Goal: Task Accomplishment & Management: Manage account settings

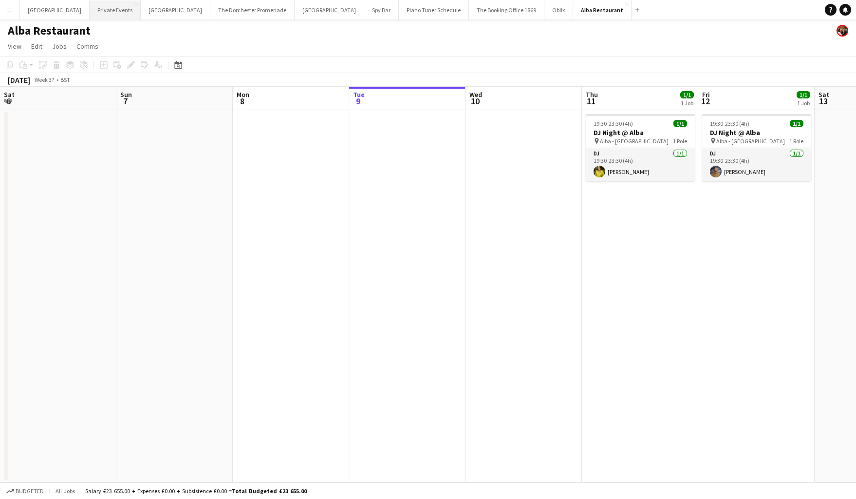
scroll to position [0, 233]
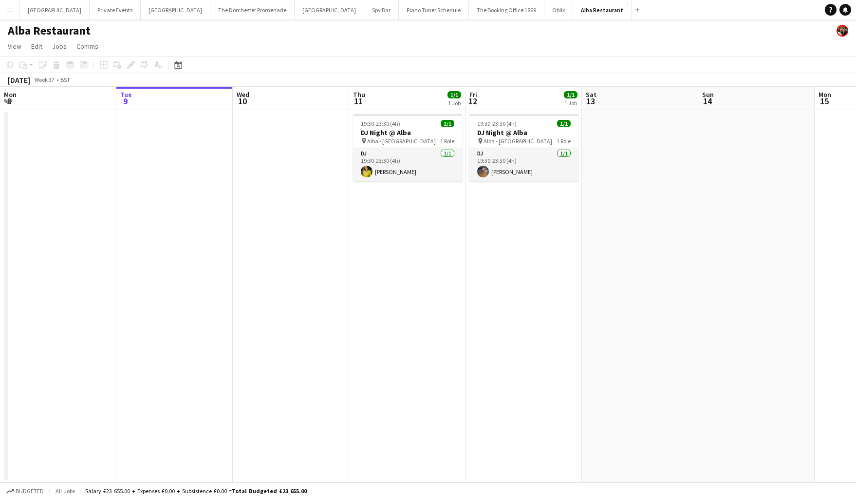
drag, startPoint x: 12, startPoint y: 10, endPoint x: 21, endPoint y: 42, distance: 33.1
click at [12, 11] on app-icon "Menu" at bounding box center [10, 10] width 8 height 8
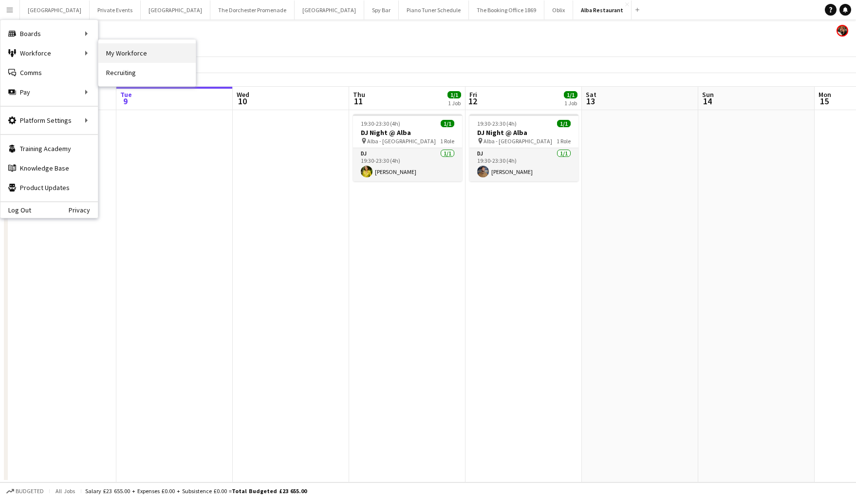
click at [108, 50] on link "My Workforce" at bounding box center [146, 52] width 97 height 19
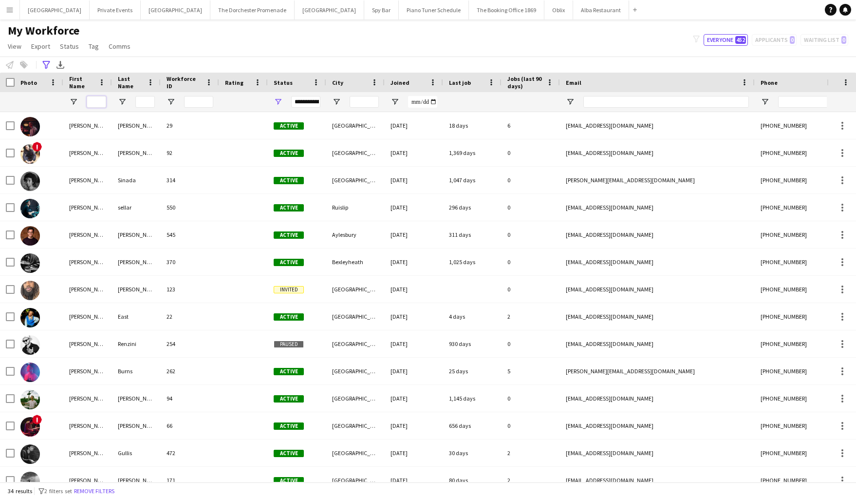
click at [94, 101] on input "First Name Filter Input" at bounding box center [96, 102] width 19 height 12
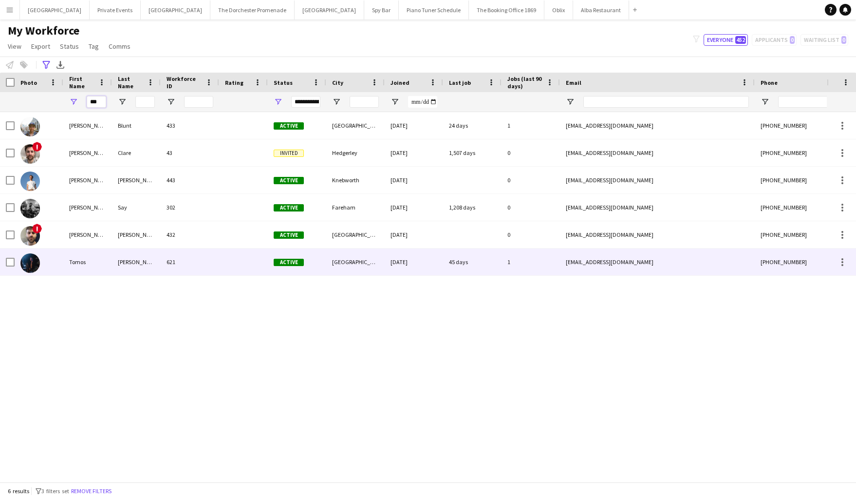
type input "***"
click at [95, 263] on div "Tomos" at bounding box center [87, 261] width 49 height 27
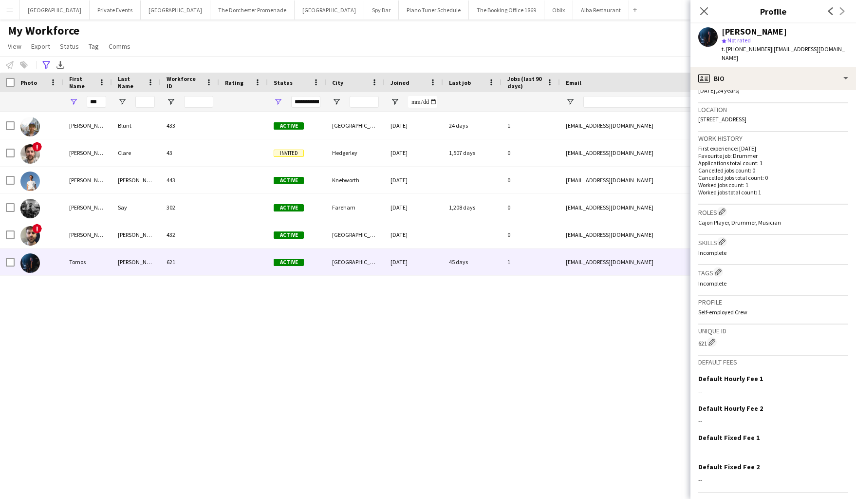
scroll to position [217, 0]
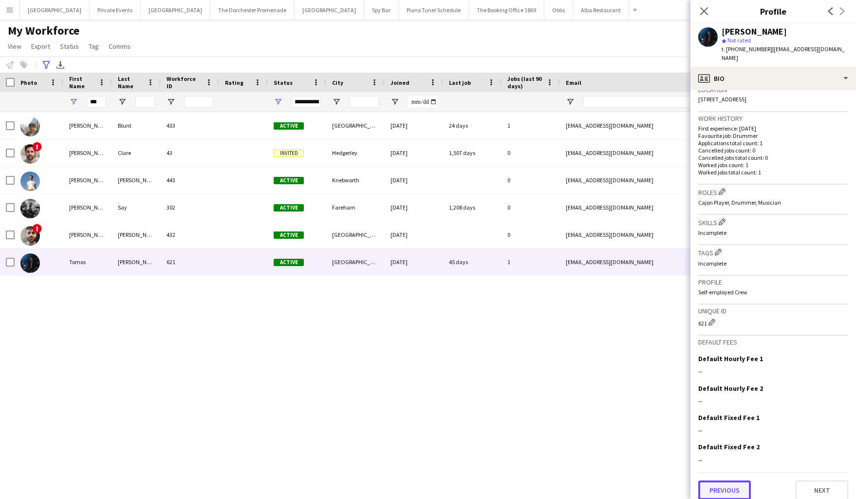
click at [730, 480] on button "Previous" at bounding box center [724, 489] width 53 height 19
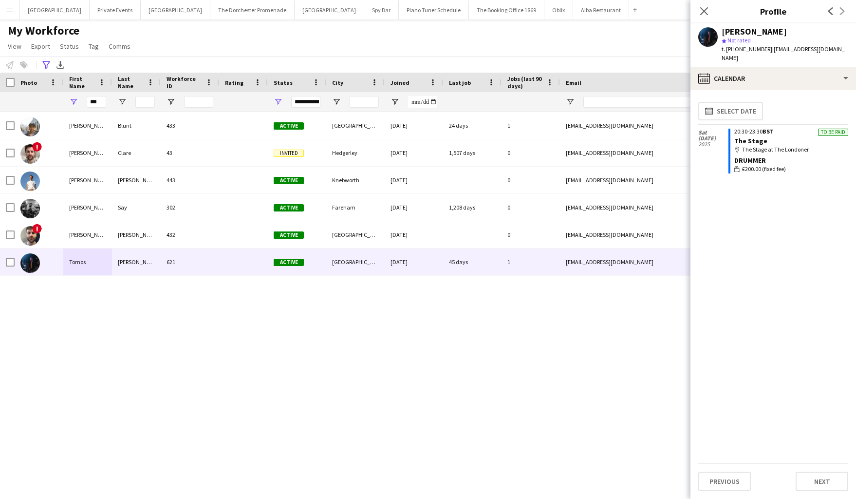
click at [784, 156] on div "Drummer" at bounding box center [791, 160] width 114 height 9
drag, startPoint x: 12, startPoint y: 15, endPoint x: 20, endPoint y: 30, distance: 17.0
click at [12, 15] on button "Menu" at bounding box center [9, 9] width 19 height 19
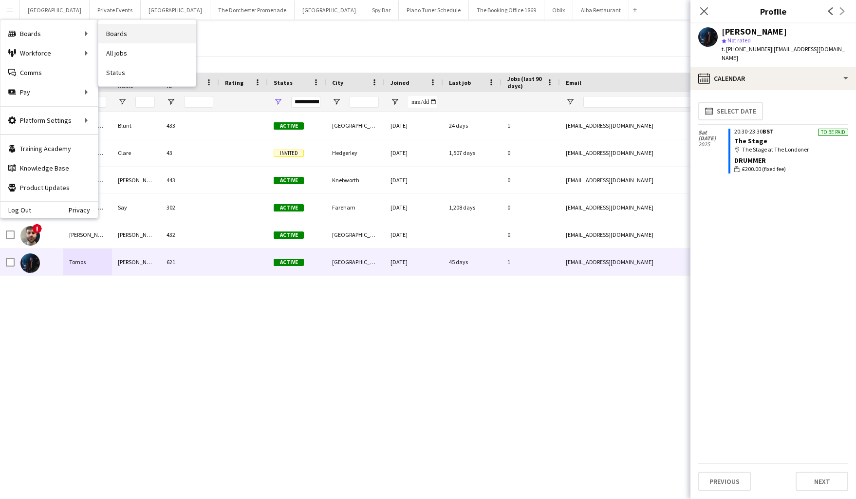
click at [137, 32] on link "Boards" at bounding box center [146, 33] width 97 height 19
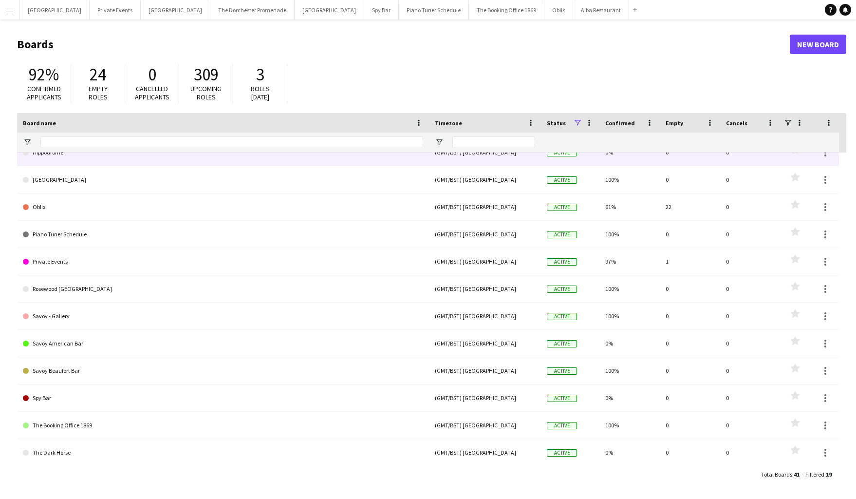
scroll to position [206, 0]
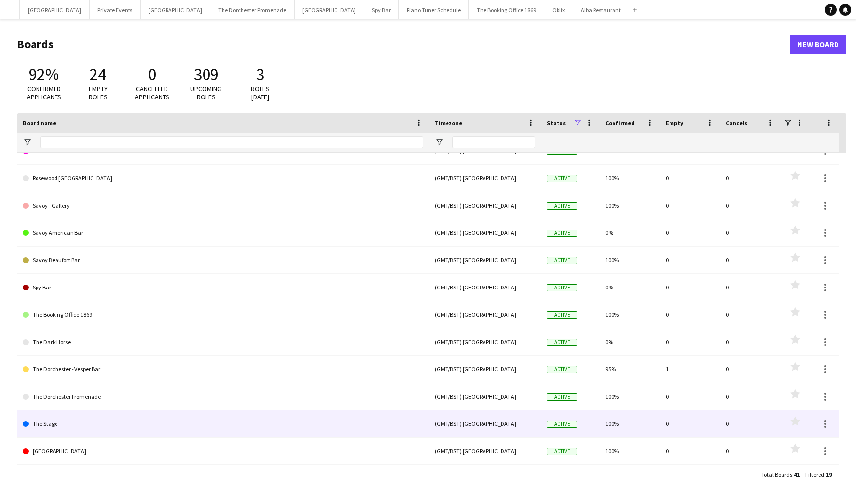
click at [96, 424] on link "The Stage" at bounding box center [223, 423] width 400 height 27
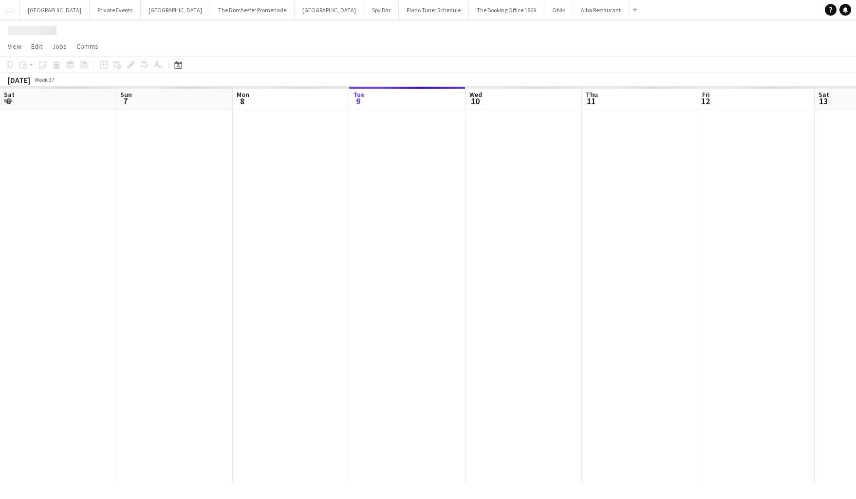
scroll to position [0, 233]
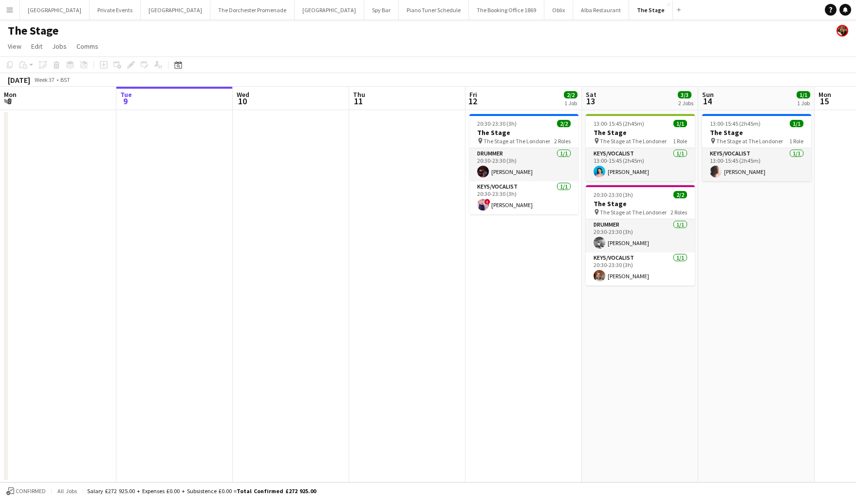
drag, startPoint x: 175, startPoint y: 62, endPoint x: 177, endPoint y: 70, distance: 8.5
click at [175, 62] on icon at bounding box center [177, 65] width 7 height 8
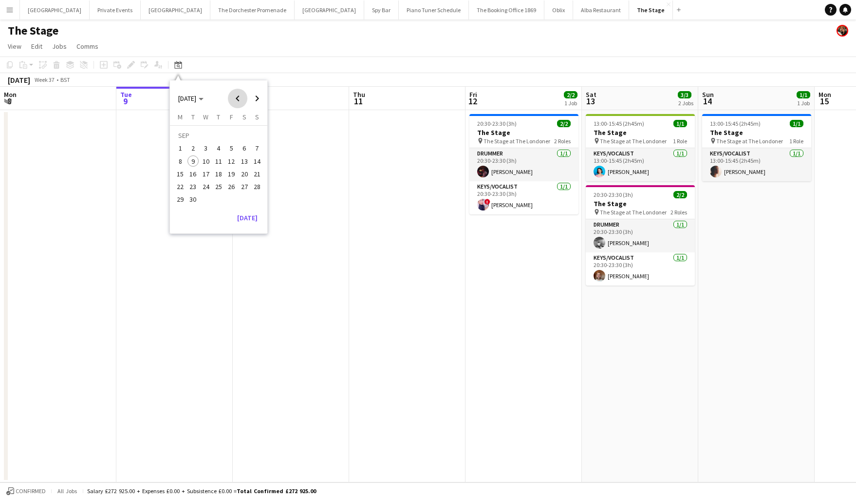
click at [231, 96] on span "Previous month" at bounding box center [237, 98] width 19 height 19
click at [230, 100] on span "Previous month" at bounding box center [237, 98] width 19 height 19
click at [230, 101] on span "Previous month" at bounding box center [237, 98] width 19 height 19
click at [257, 101] on span "Next month" at bounding box center [256, 98] width 19 height 19
click at [242, 186] on span "26" at bounding box center [245, 187] width 12 height 12
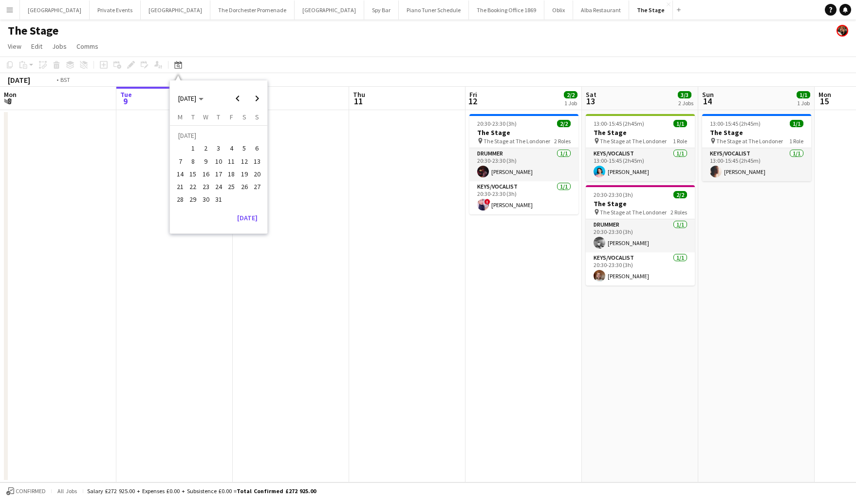
scroll to position [0, 335]
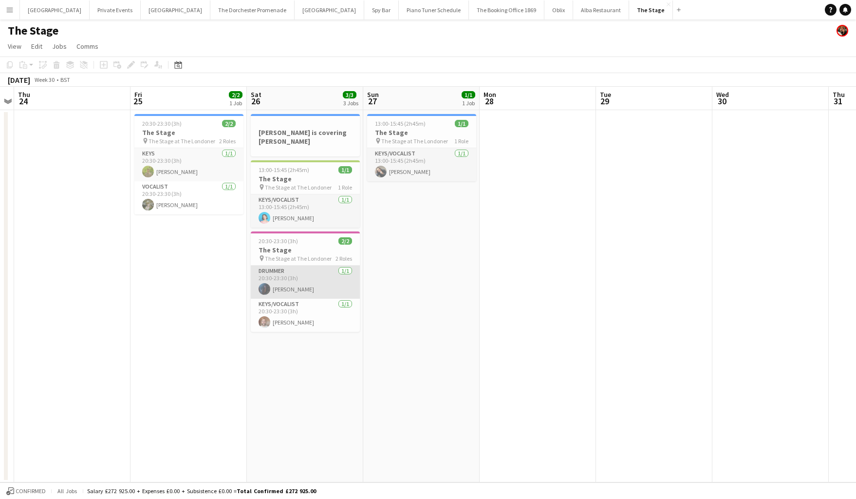
drag, startPoint x: 286, startPoint y: 288, endPoint x: 319, endPoint y: 286, distance: 33.2
click at [286, 288] on app-card-role "Drummer [DATE] 20:30-23:30 (3h) [PERSON_NAME]" at bounding box center [305, 281] width 109 height 33
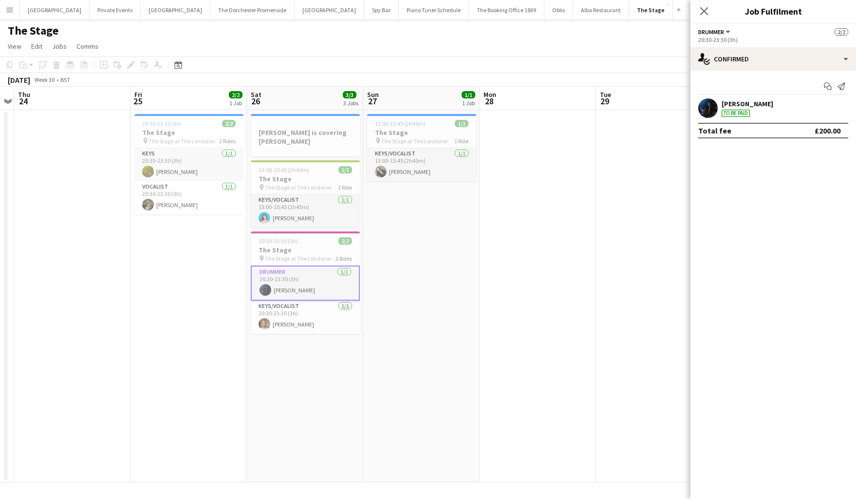
click at [703, 112] on app-user-avatar at bounding box center [707, 107] width 19 height 19
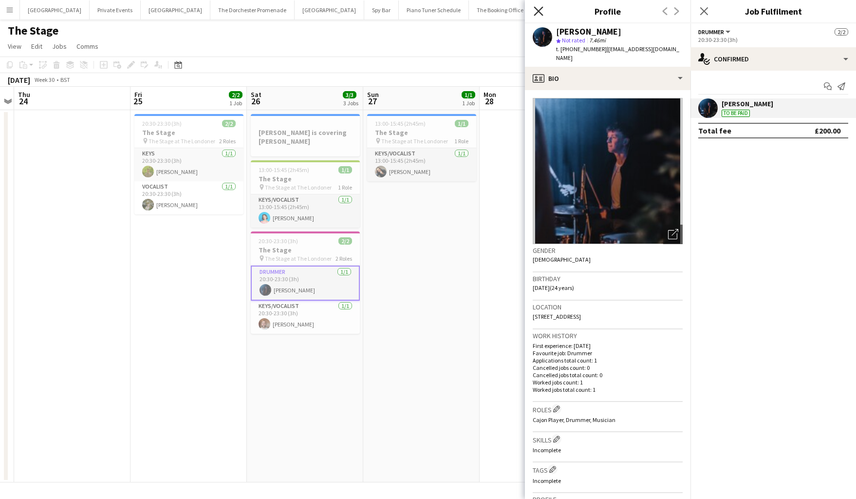
click at [540, 11] on icon "Close pop-in" at bounding box center [538, 10] width 9 height 9
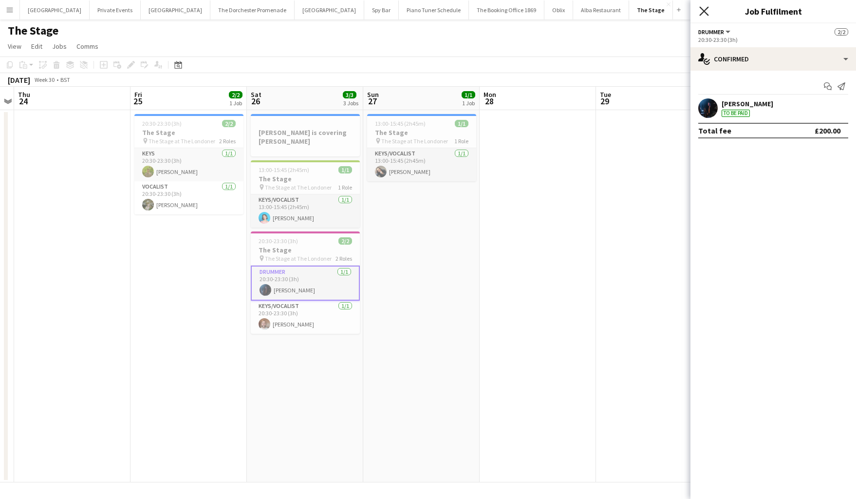
click at [699, 9] on icon "Close pop-in" at bounding box center [703, 10] width 9 height 9
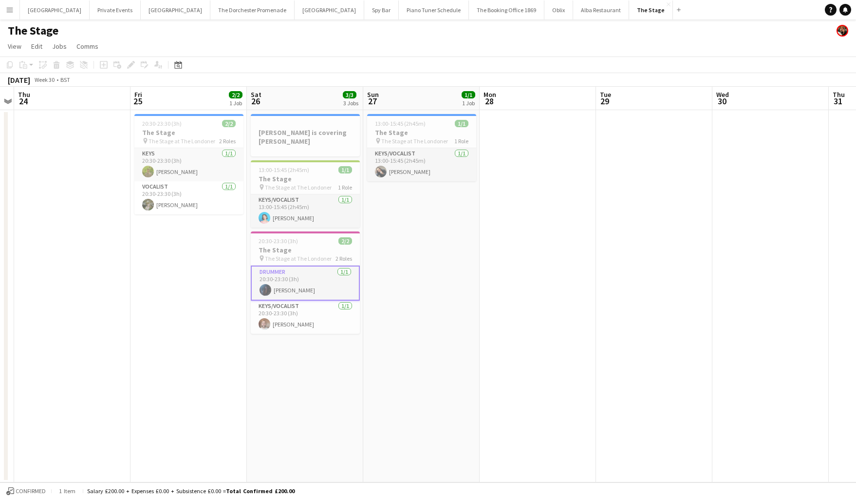
click at [11, 12] on app-icon "Menu" at bounding box center [10, 10] width 8 height 8
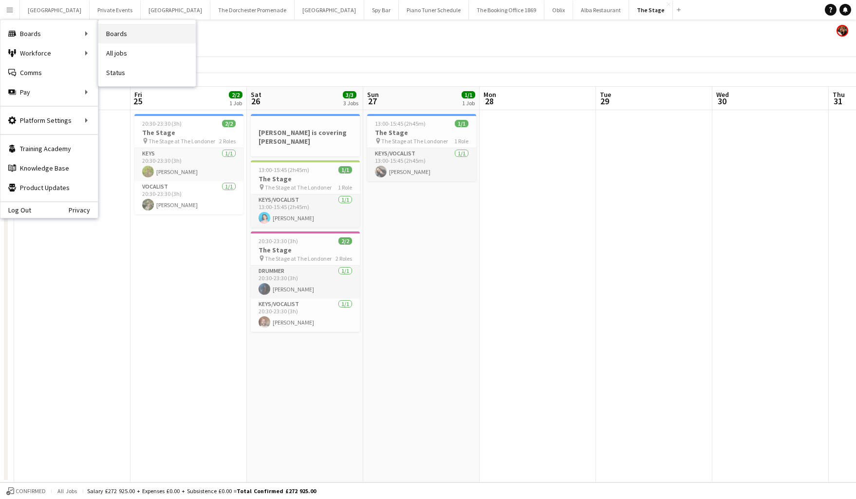
click at [124, 32] on link "Boards" at bounding box center [146, 33] width 97 height 19
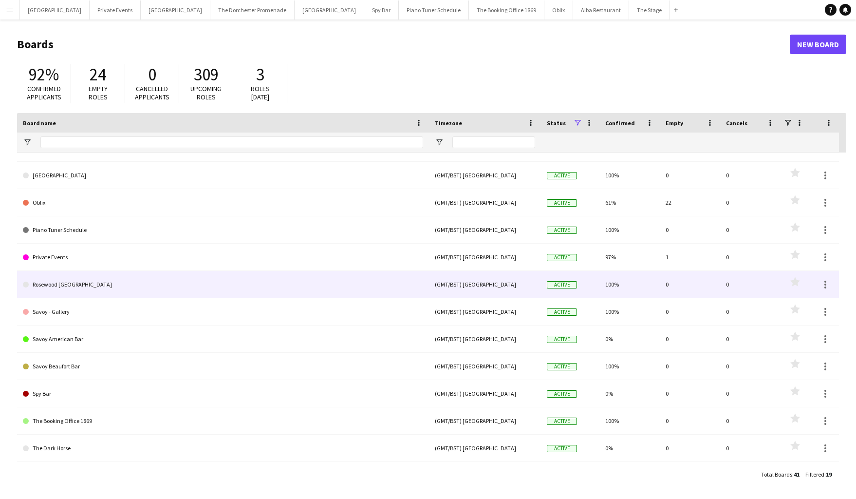
scroll to position [90, 0]
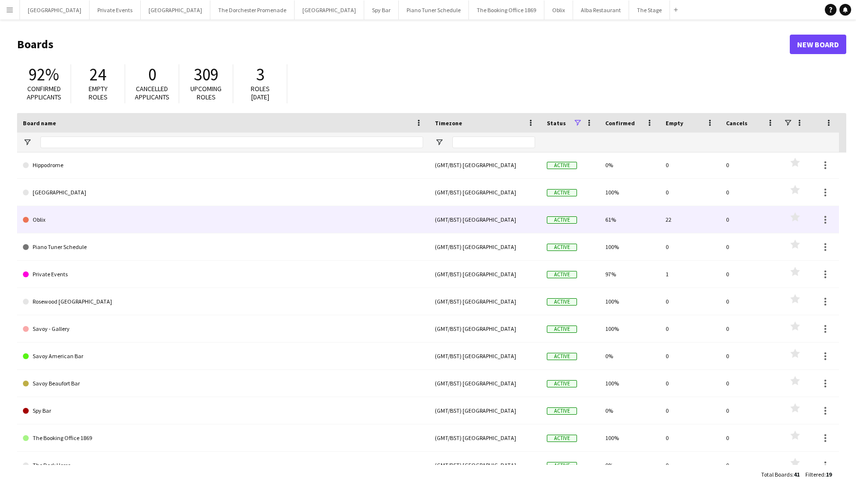
click at [56, 219] on link "Oblix" at bounding box center [223, 219] width 400 height 27
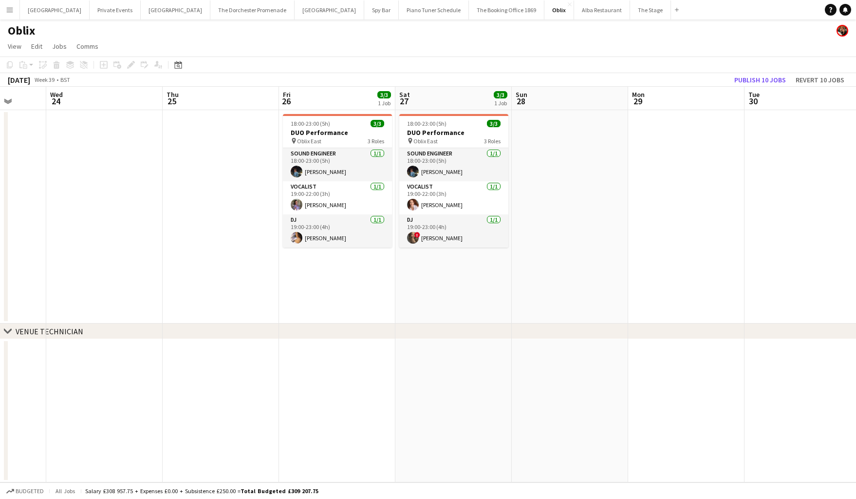
scroll to position [0, 308]
